Goal: Task Accomplishment & Management: Complete application form

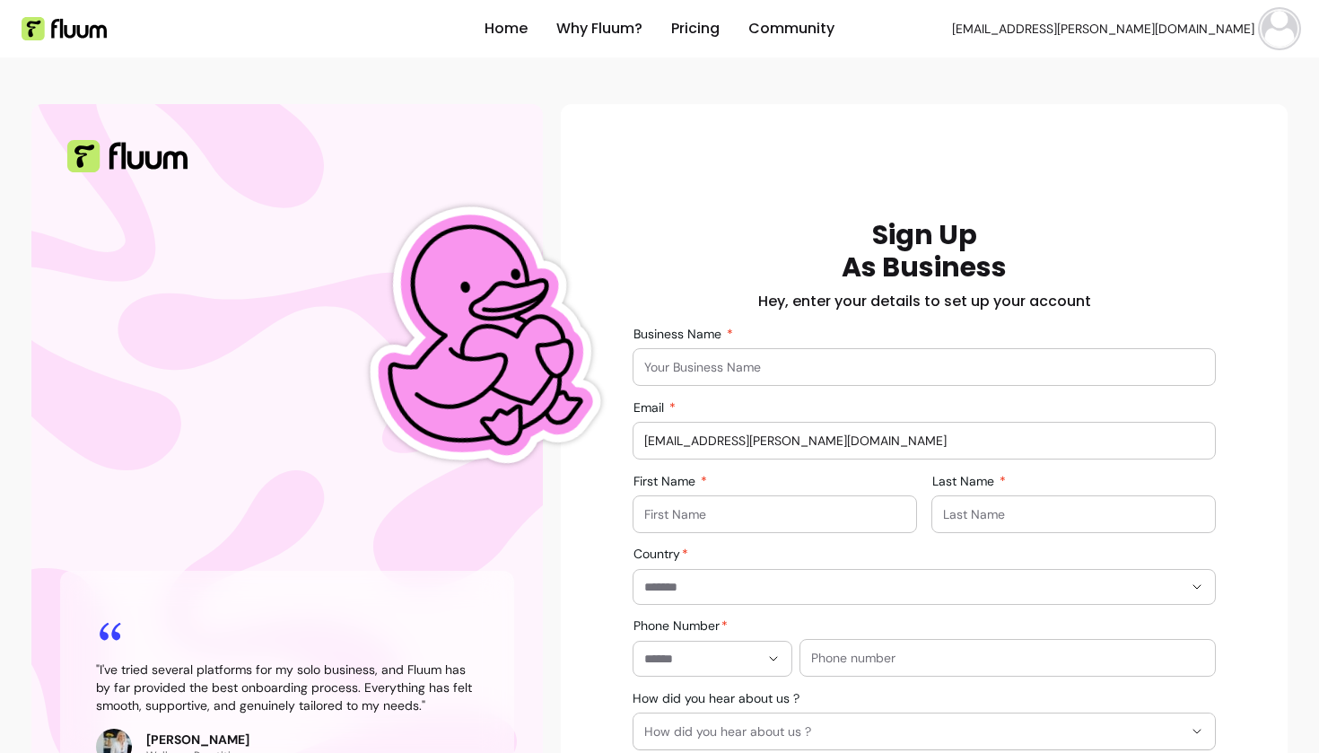
scroll to position [31, 0]
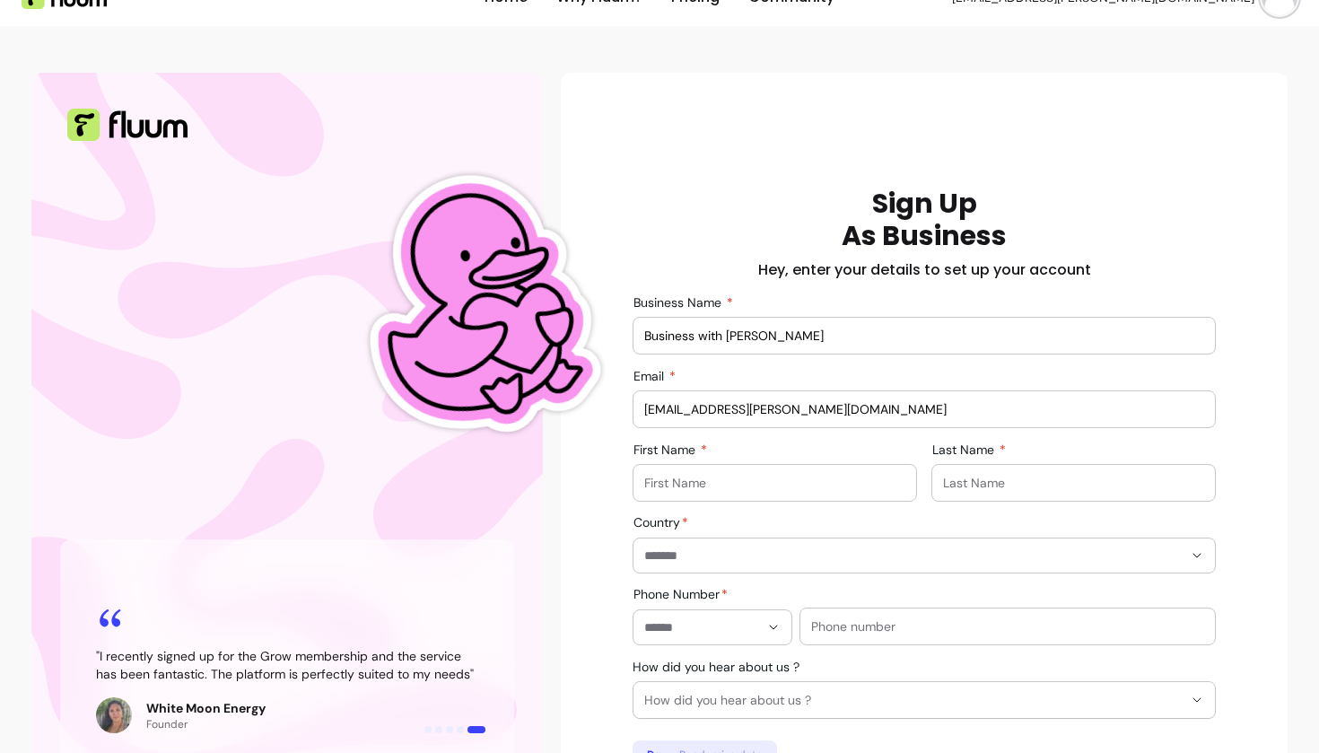
type input "Business with Rob"
type input "Roberta"
type input "Morelli"
click at [1017, 565] on div at bounding box center [924, 555] width 560 height 34
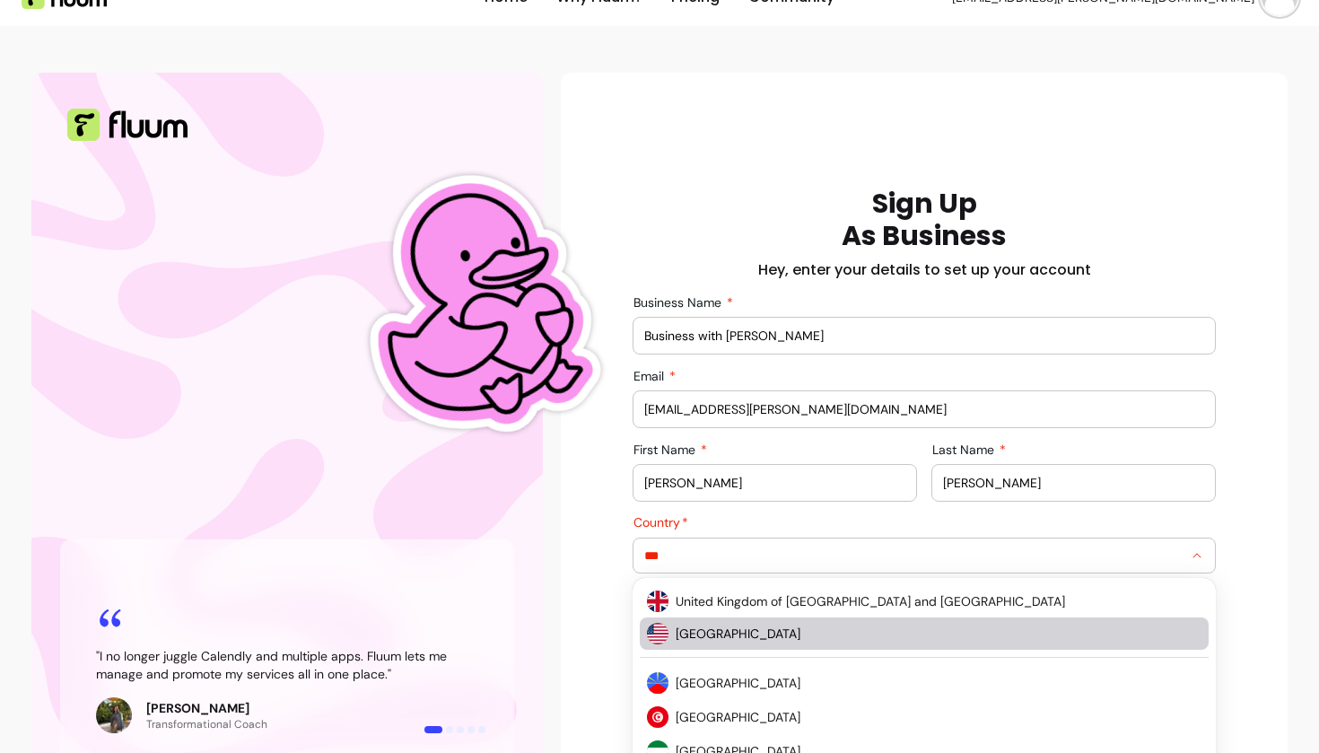
click at [834, 635] on span "United States of America" at bounding box center [930, 634] width 508 height 18
type input "**********"
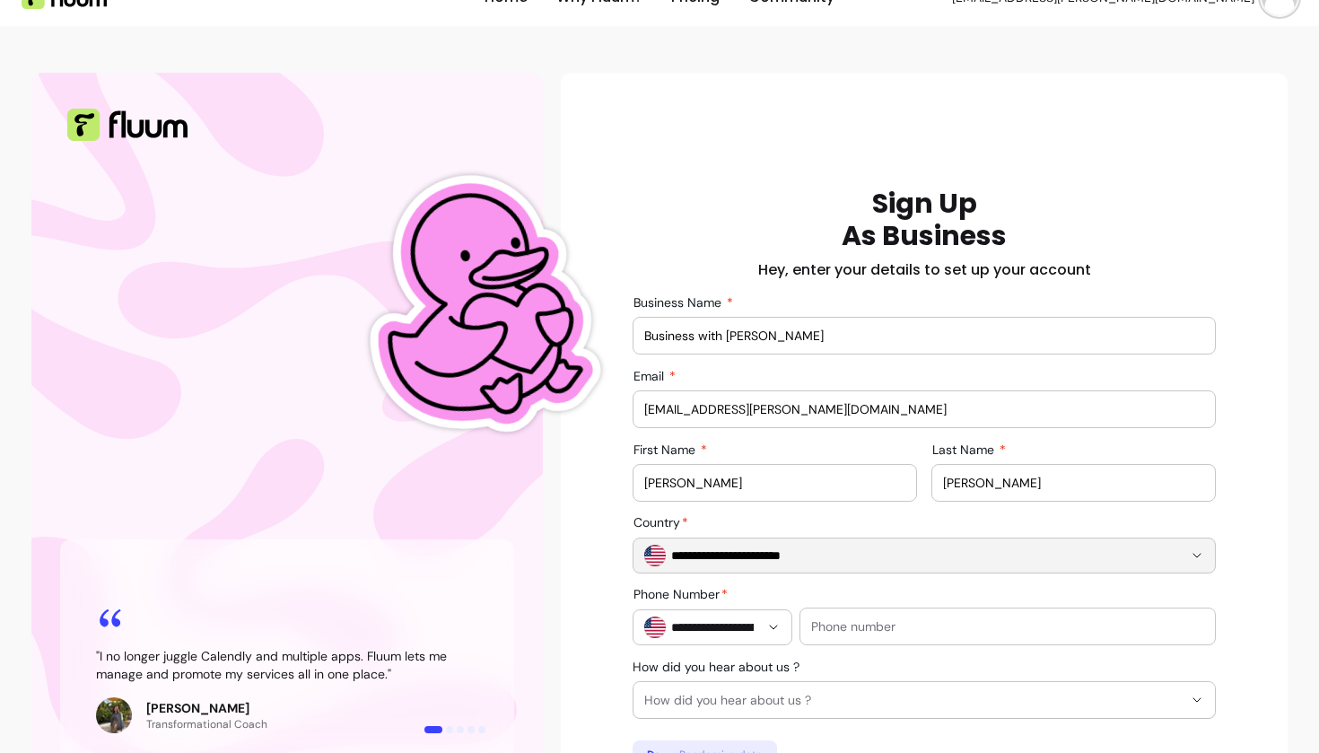
scroll to position [143, 0]
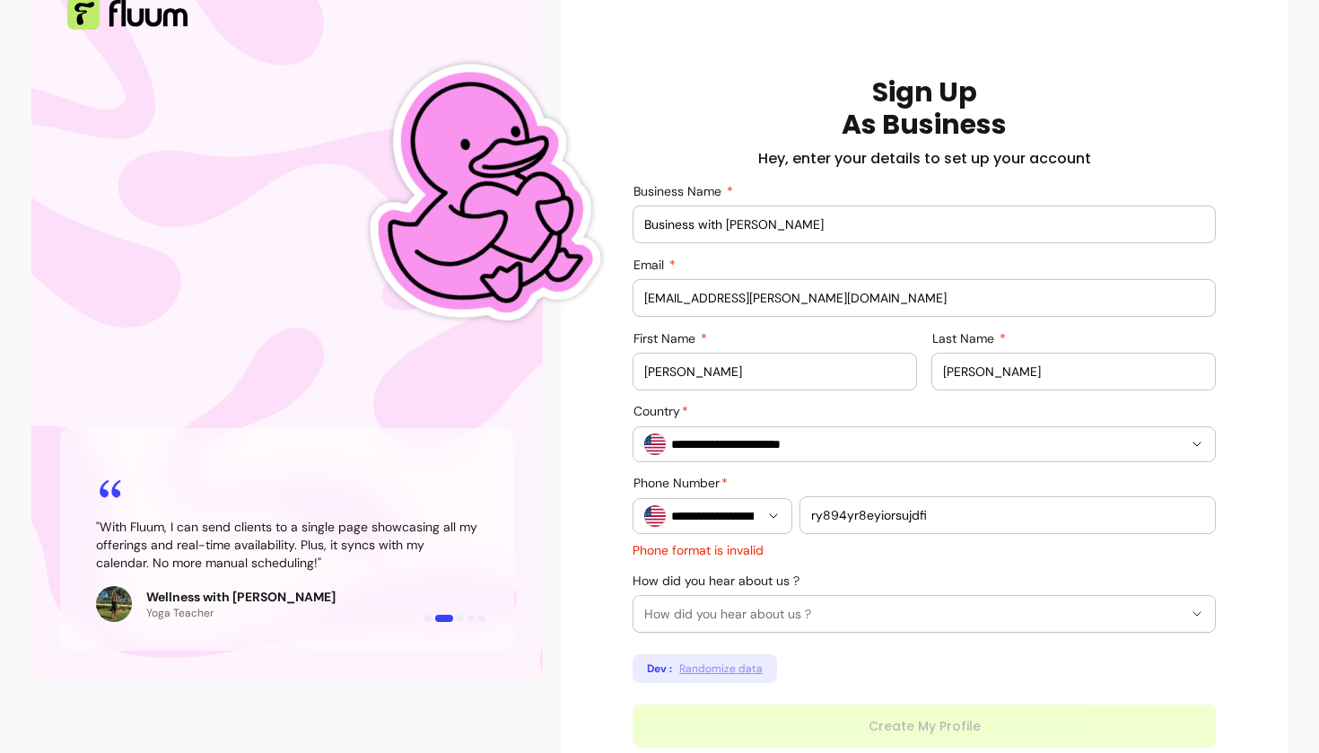
click at [888, 515] on input "ry894yr8eyiorsujdfi" at bounding box center [1007, 515] width 393 height 18
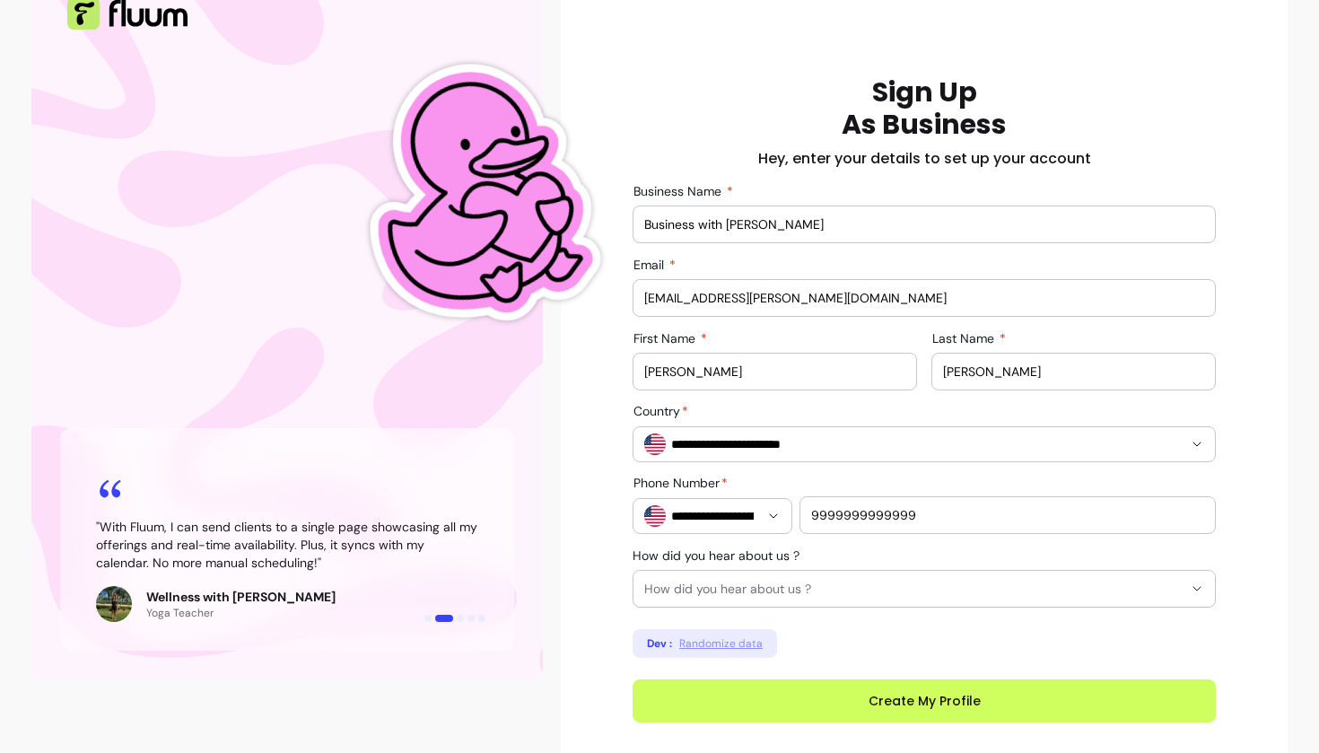
type input "9999999999999"
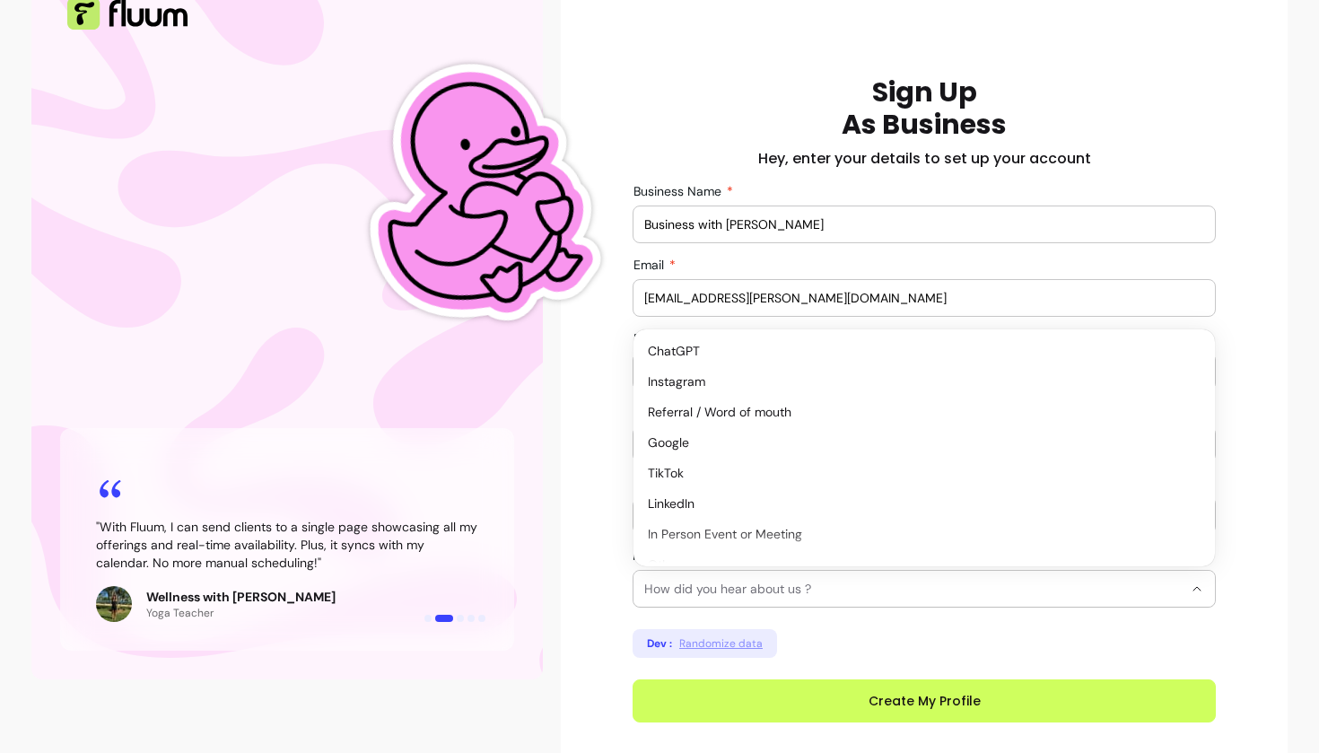
click at [806, 587] on span "How did you hear about us ?" at bounding box center [913, 589] width 538 height 18
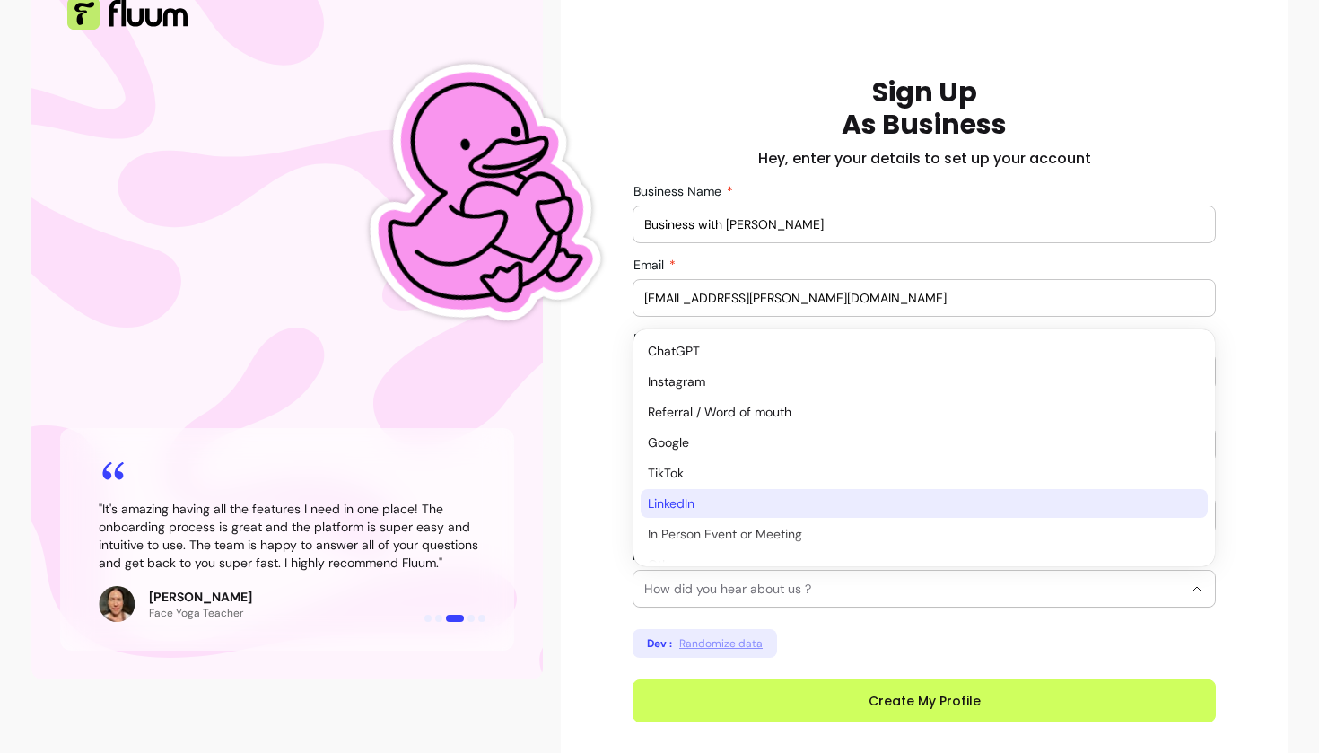
click at [730, 505] on span "LinkedIn" at bounding box center [915, 503] width 535 height 18
select select "********"
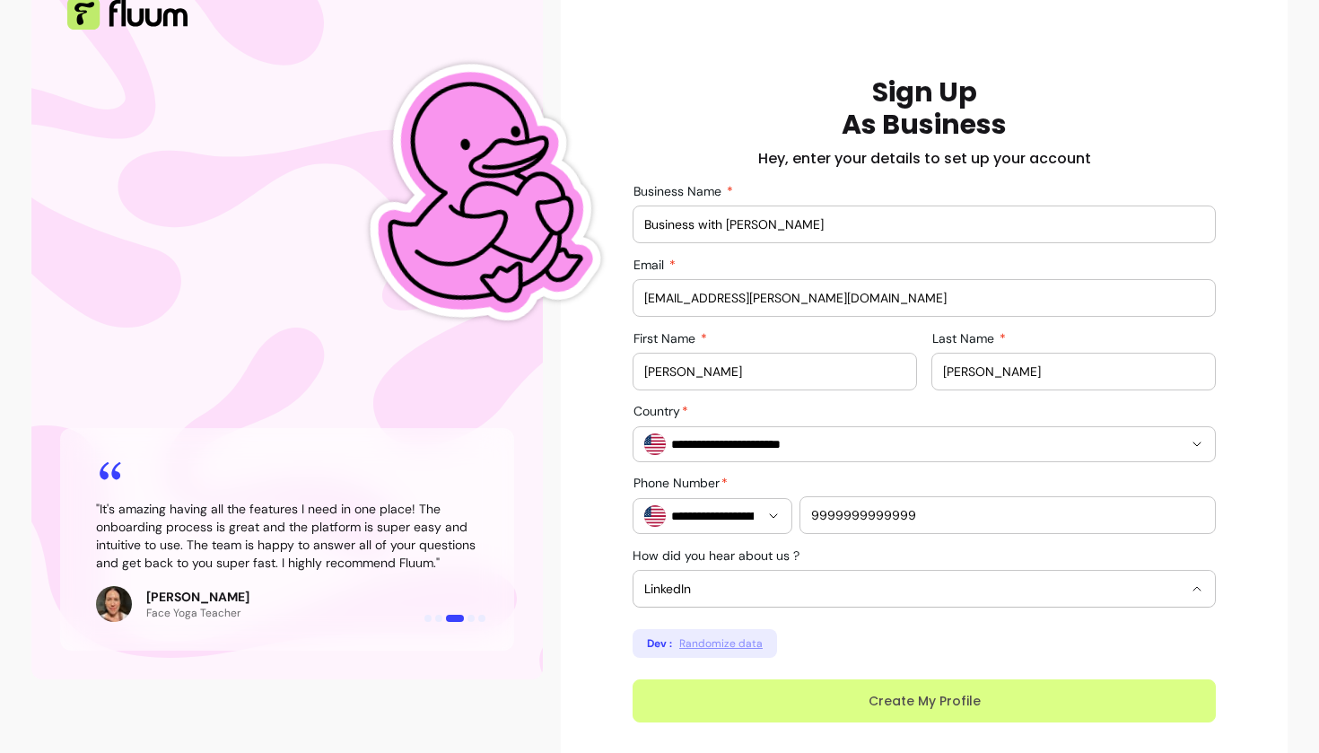
click at [784, 685] on button "Create My Profile" at bounding box center [924, 700] width 583 height 43
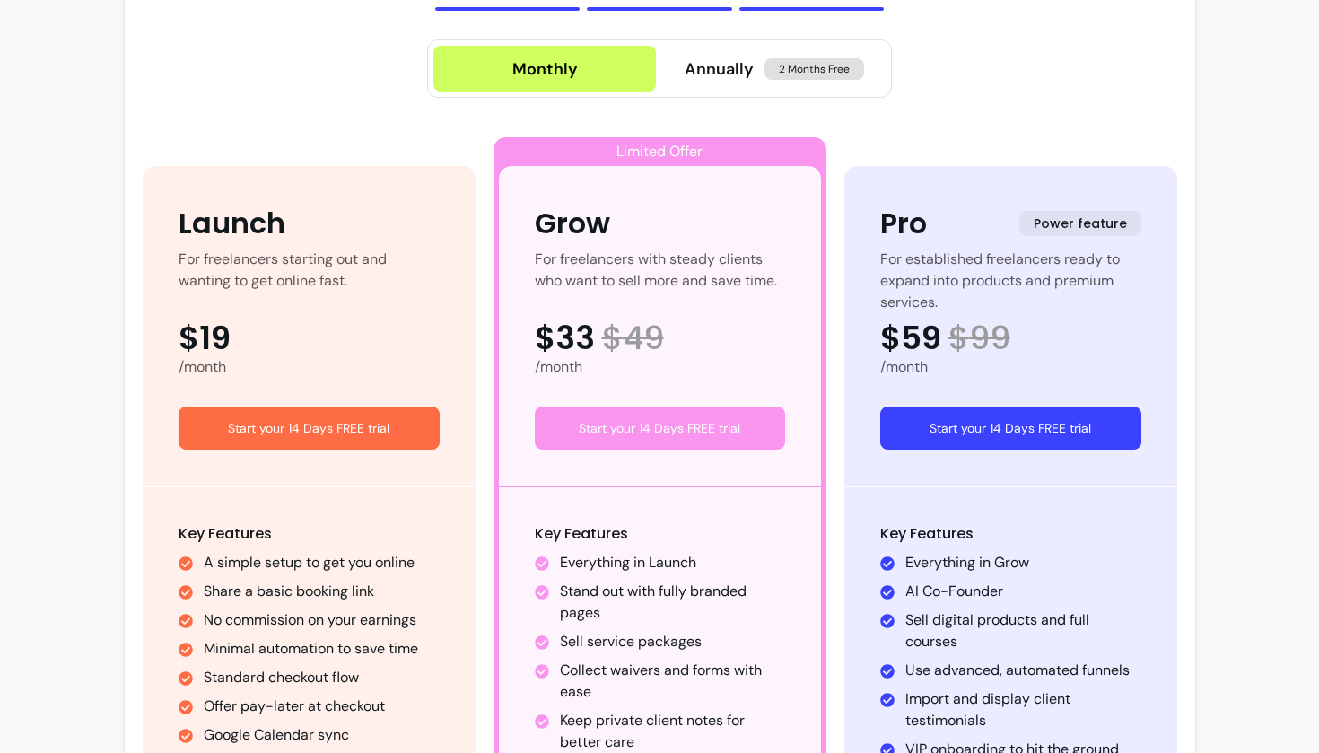
scroll to position [150, 0]
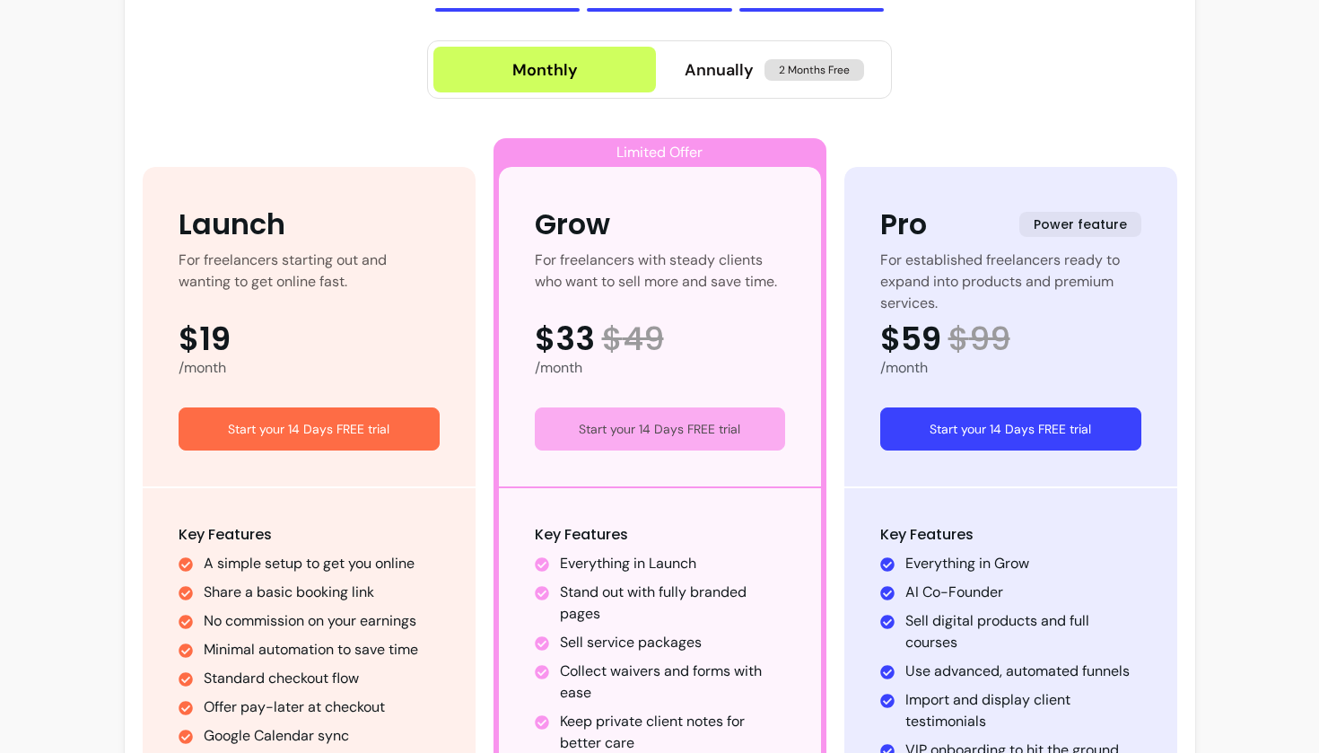
click at [682, 426] on button "Start your 14 Days FREE trial" at bounding box center [660, 428] width 250 height 43
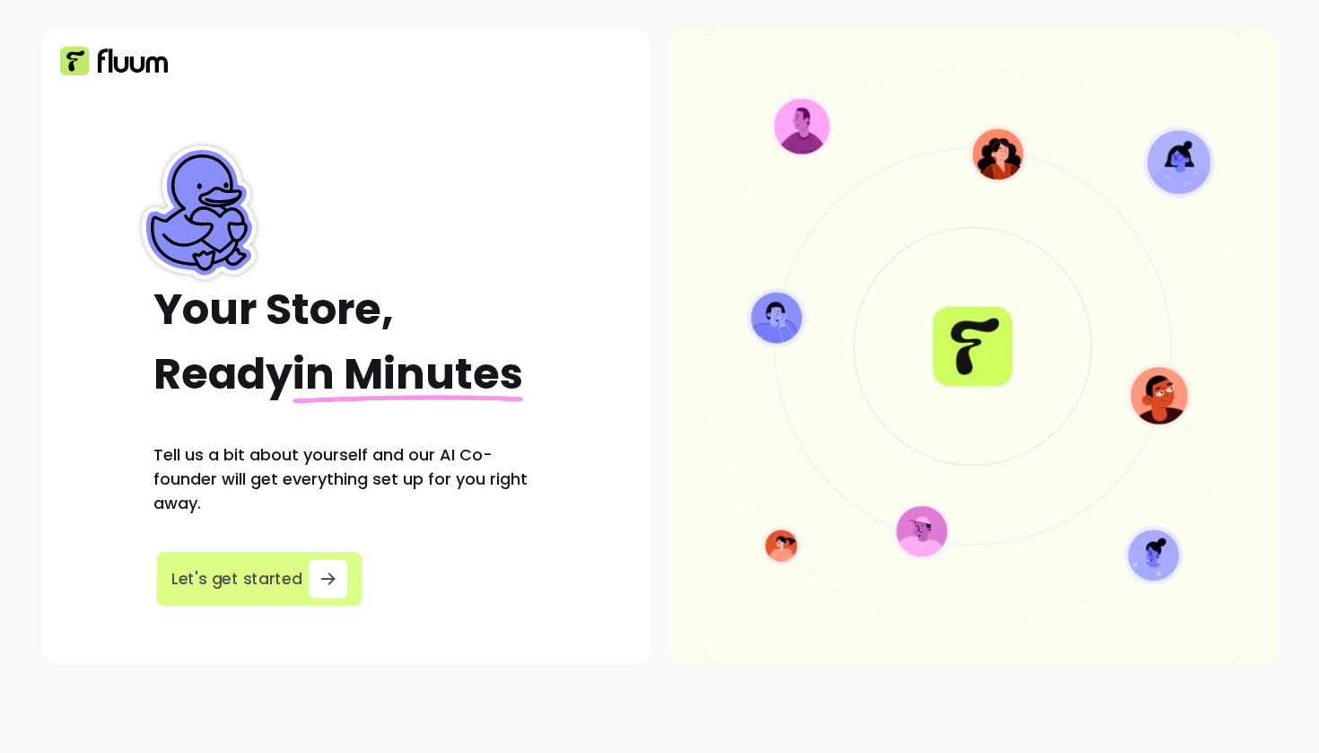
click at [289, 570] on span "Let's get started" at bounding box center [236, 579] width 131 height 24
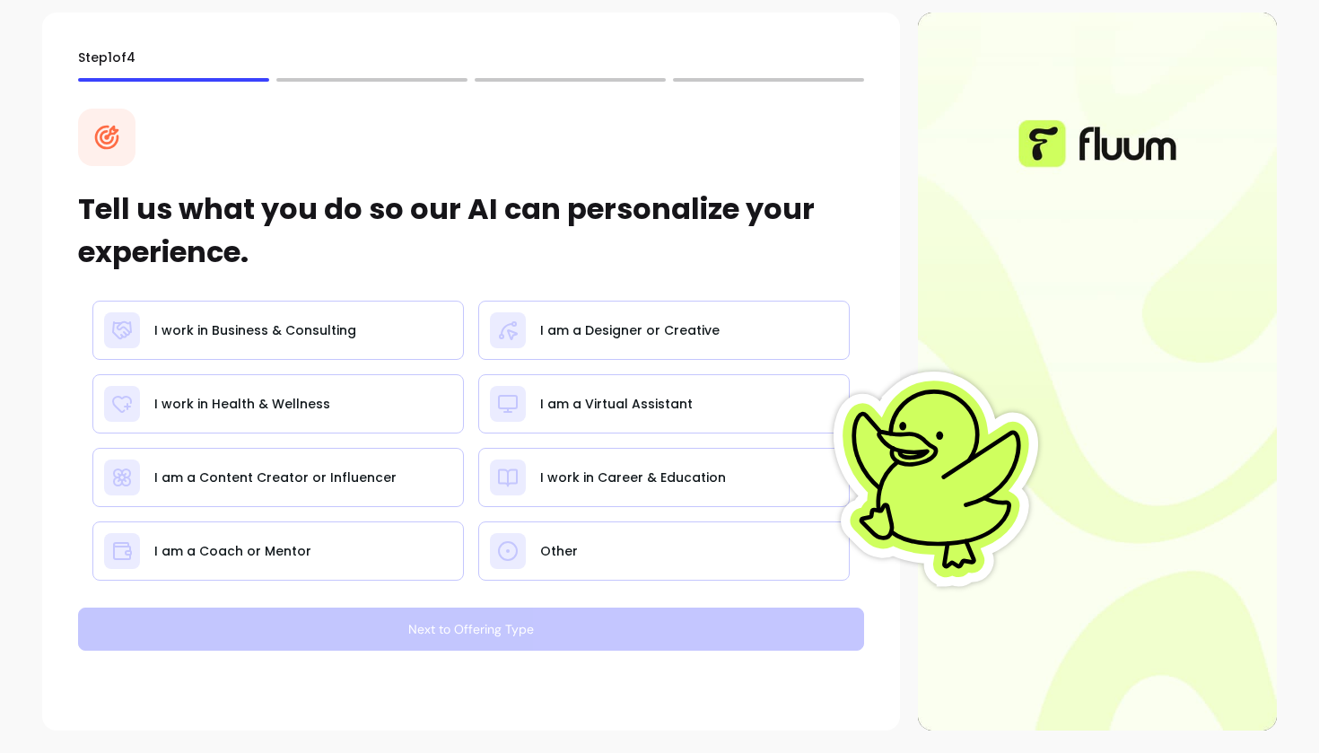
scroll to position [22, 0]
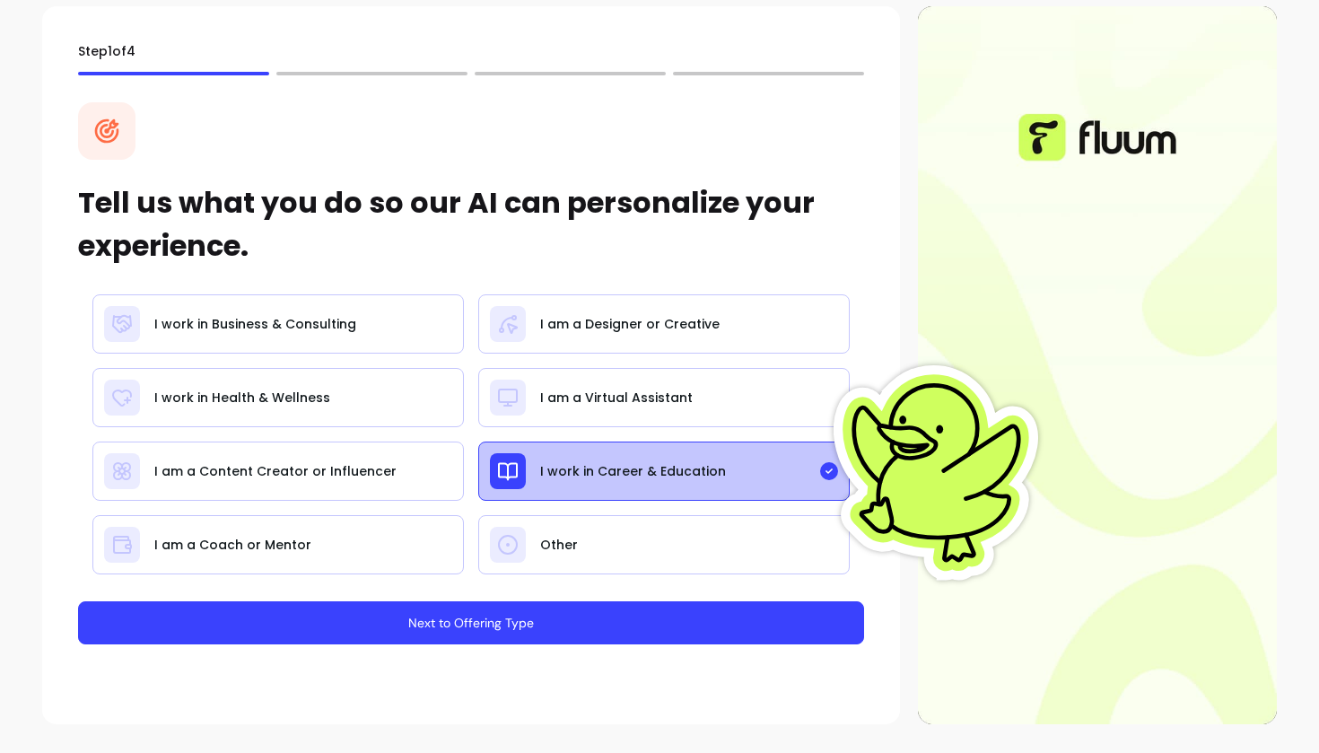
click at [497, 620] on button "Next to Offering Type" at bounding box center [471, 622] width 786 height 43
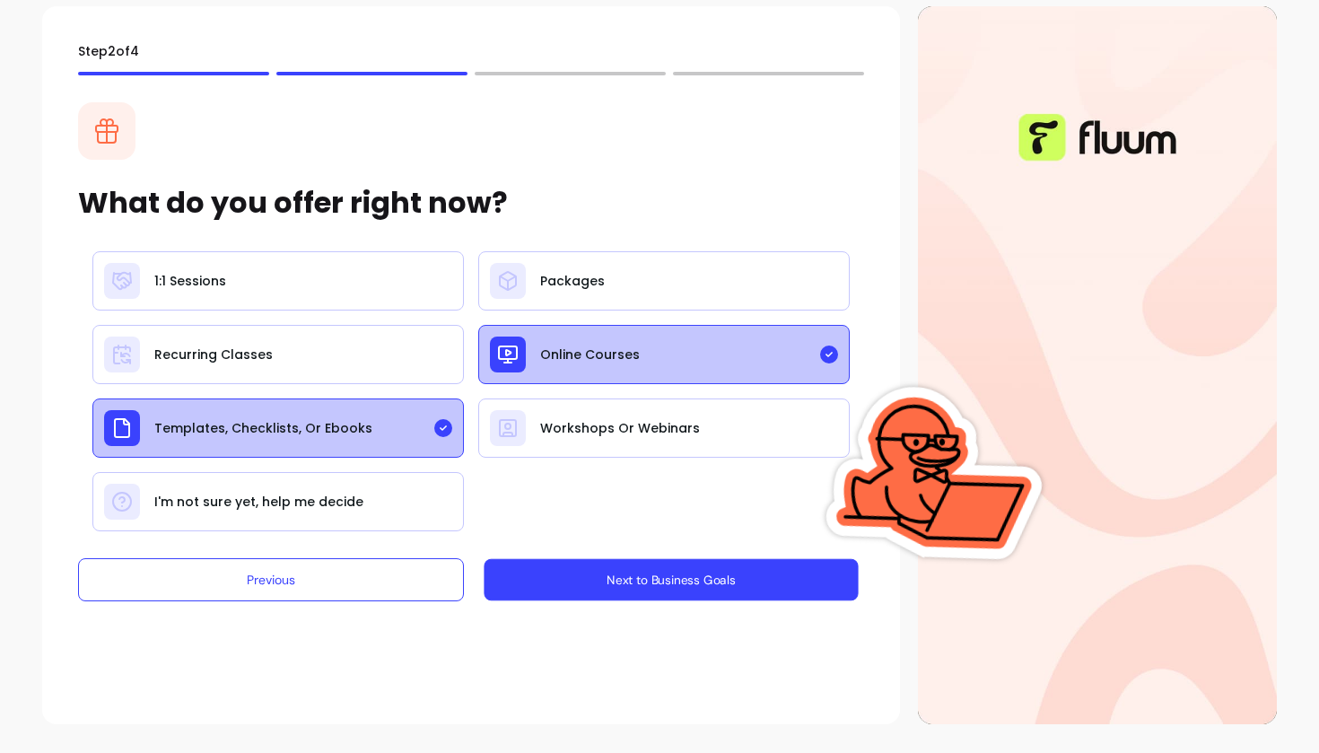
click at [599, 583] on button "Next to Business Goals" at bounding box center [671, 580] width 374 height 42
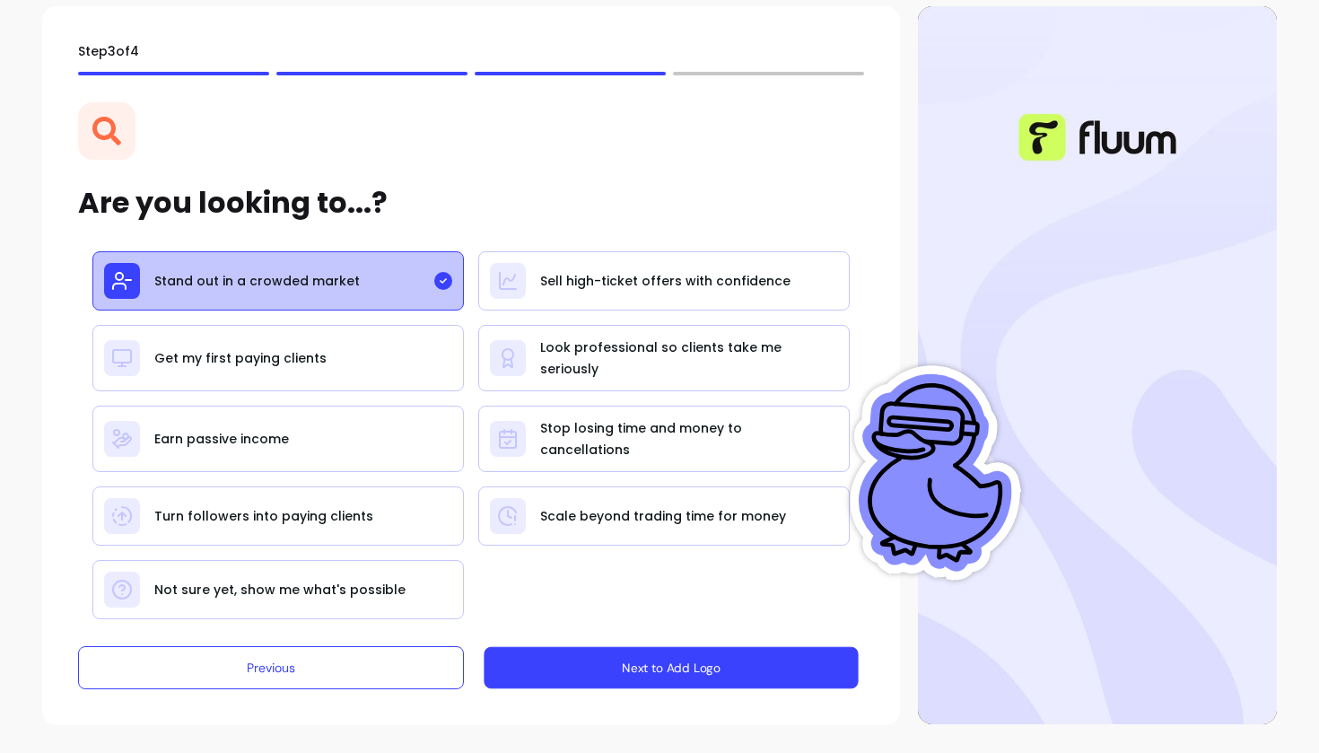
click at [569, 669] on button "Next to Add Logo" at bounding box center [671, 668] width 374 height 42
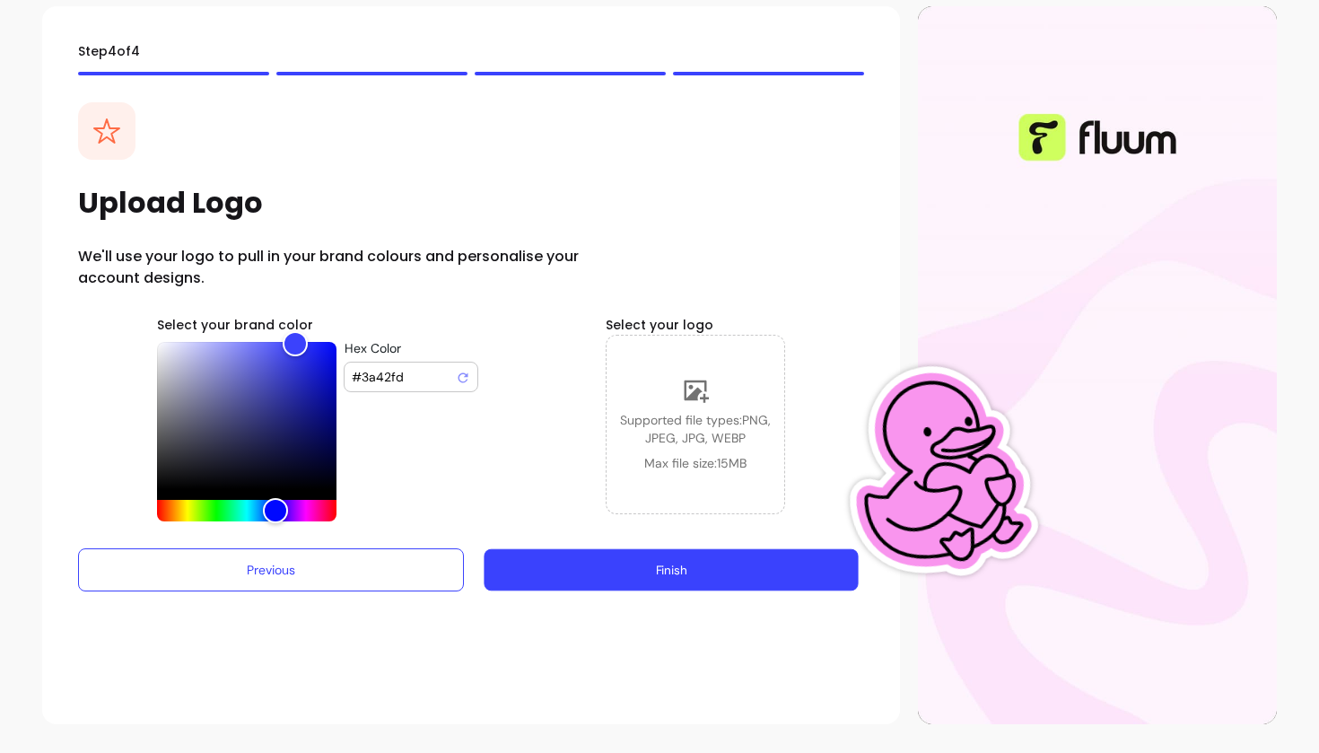
click at [530, 580] on button "Finish" at bounding box center [671, 570] width 374 height 42
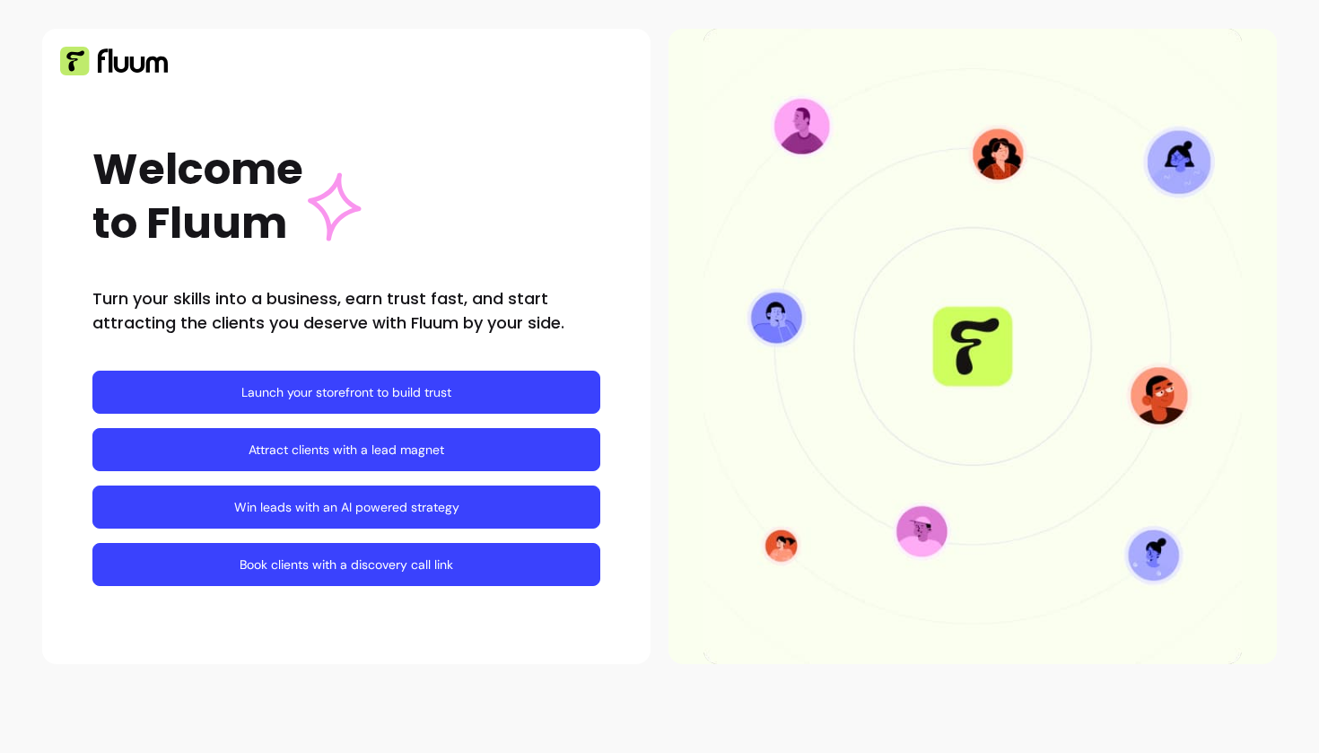
click at [384, 505] on link "Win leads with an AI powered strategy" at bounding box center [346, 506] width 508 height 43
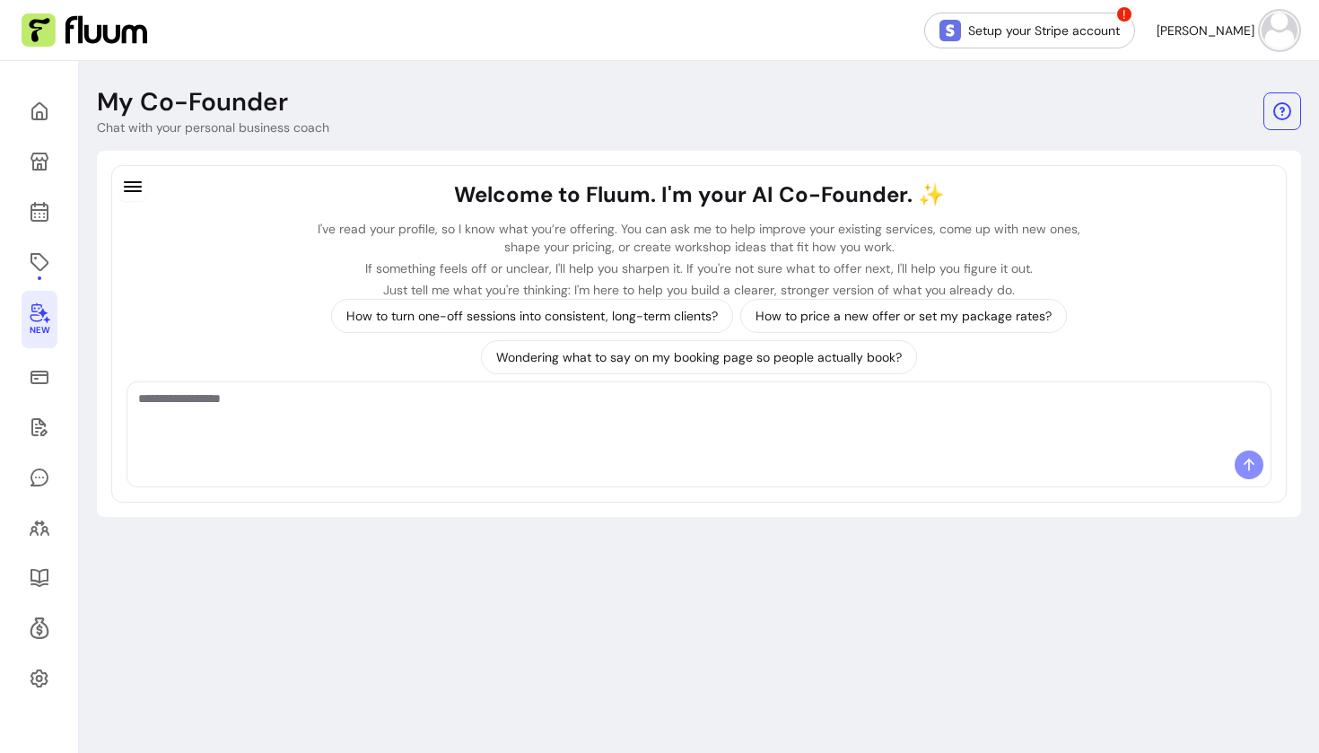
click at [414, 423] on textarea "Ask me anything..." at bounding box center [699, 416] width 1122 height 54
type textarea "**********"
